Goal: Find specific page/section: Find specific page/section

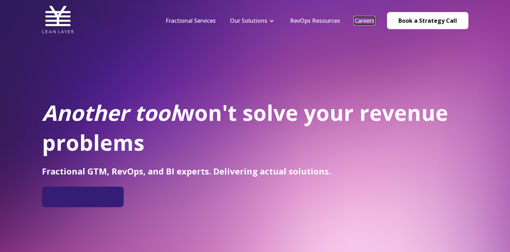
click at [367, 23] on link "Careers" at bounding box center [364, 21] width 20 height 8
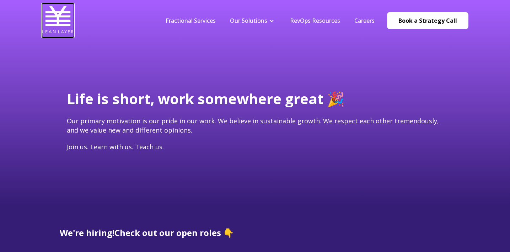
click at [49, 25] on img at bounding box center [58, 20] width 32 height 32
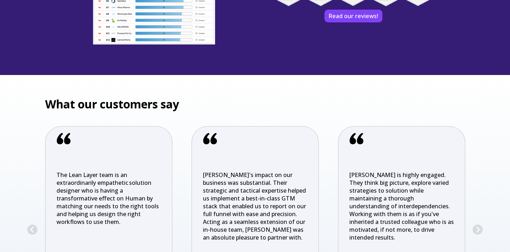
scroll to position [1497, 0]
